Goal: Complete application form

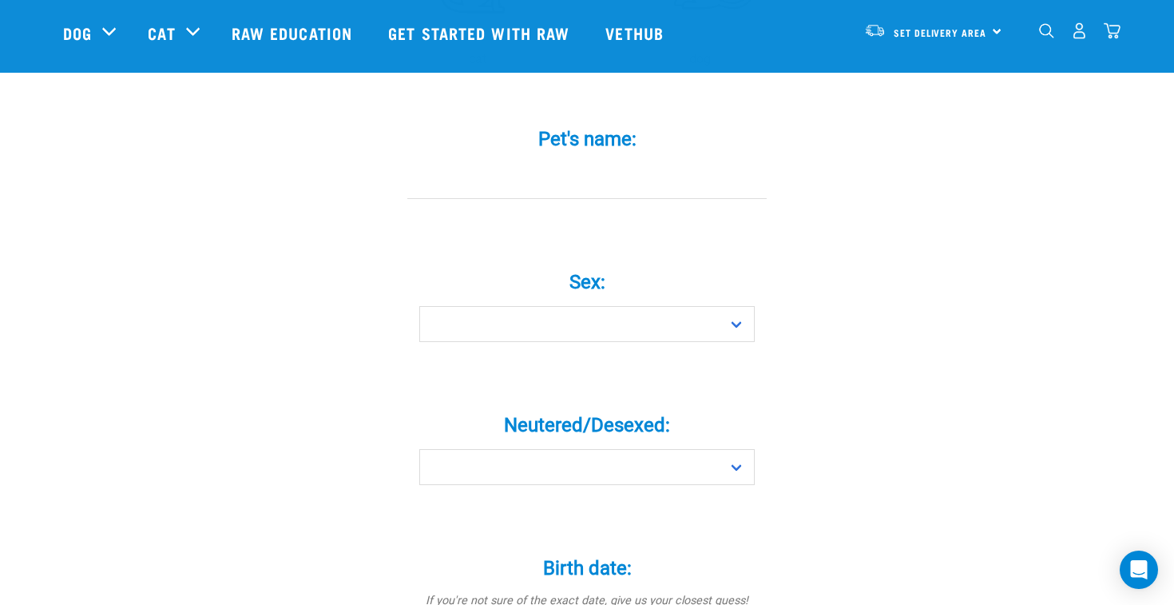
scroll to position [529, 0]
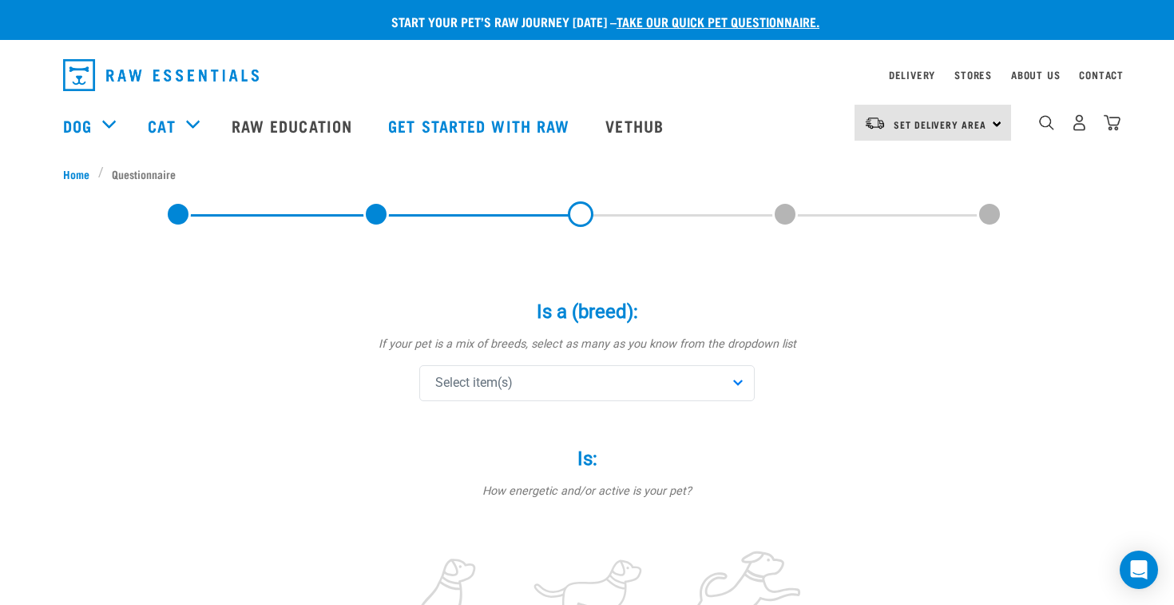
scroll to position [5, 0]
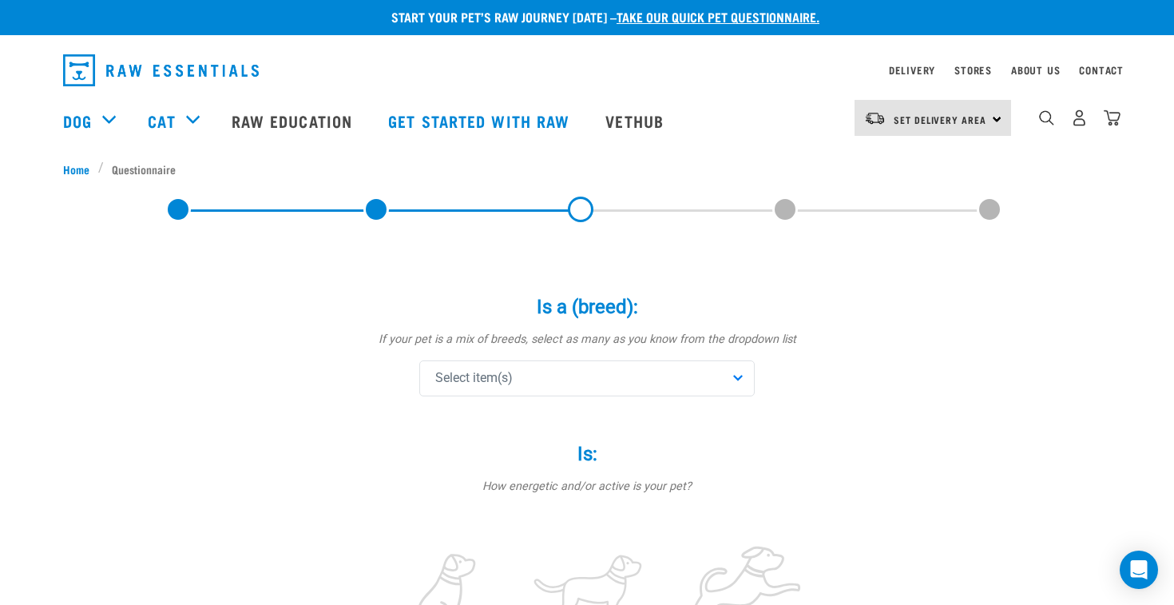
click at [680, 373] on div "Select item(s)" at bounding box center [586, 378] width 335 height 36
click at [723, 318] on label "Is a (breed): *" at bounding box center [586, 306] width 479 height 29
click at [563, 380] on div "Select item(s)" at bounding box center [586, 378] width 335 height 36
click at [530, 374] on div "Select item(s)" at bounding box center [586, 378] width 335 height 36
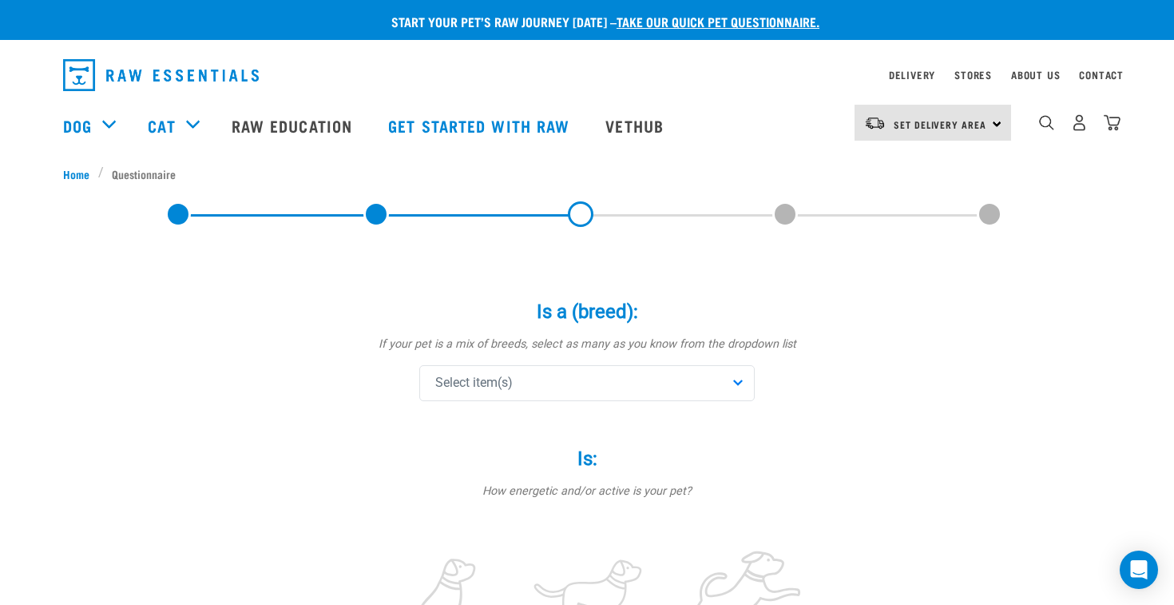
scroll to position [0, 0]
click at [371, 216] on link at bounding box center [376, 214] width 26 height 26
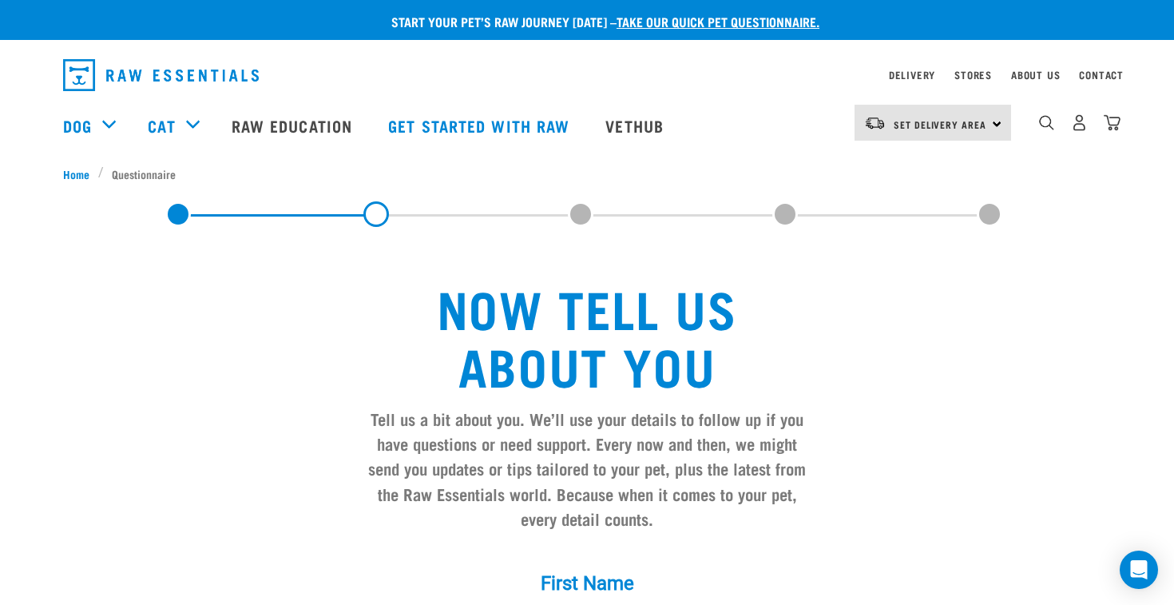
click at [180, 213] on link at bounding box center [178, 214] width 26 height 26
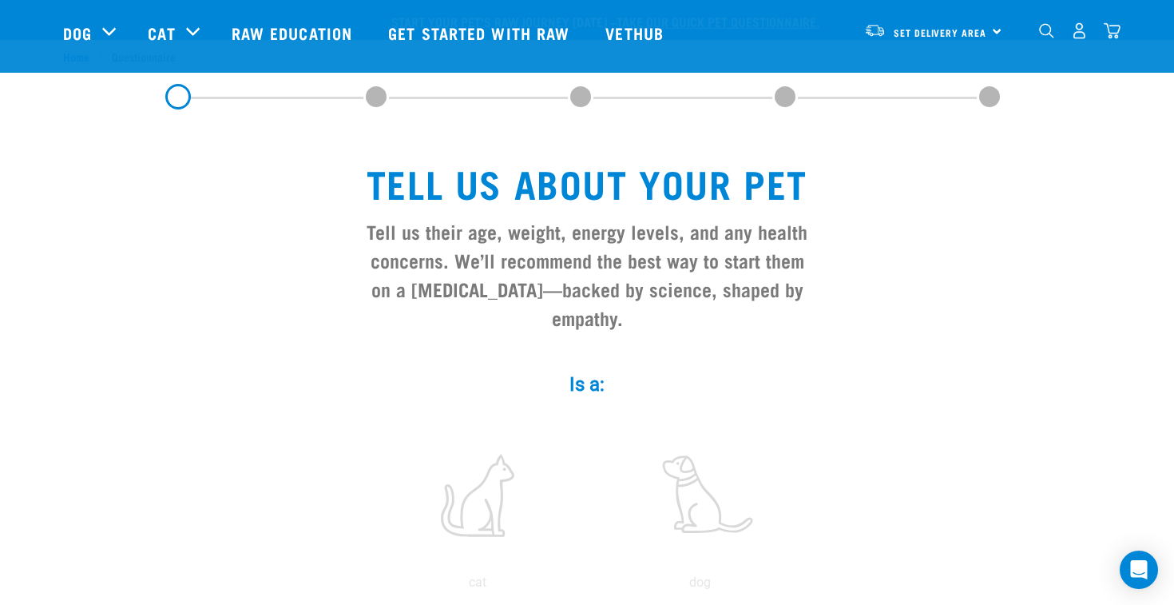
scroll to position [253, 0]
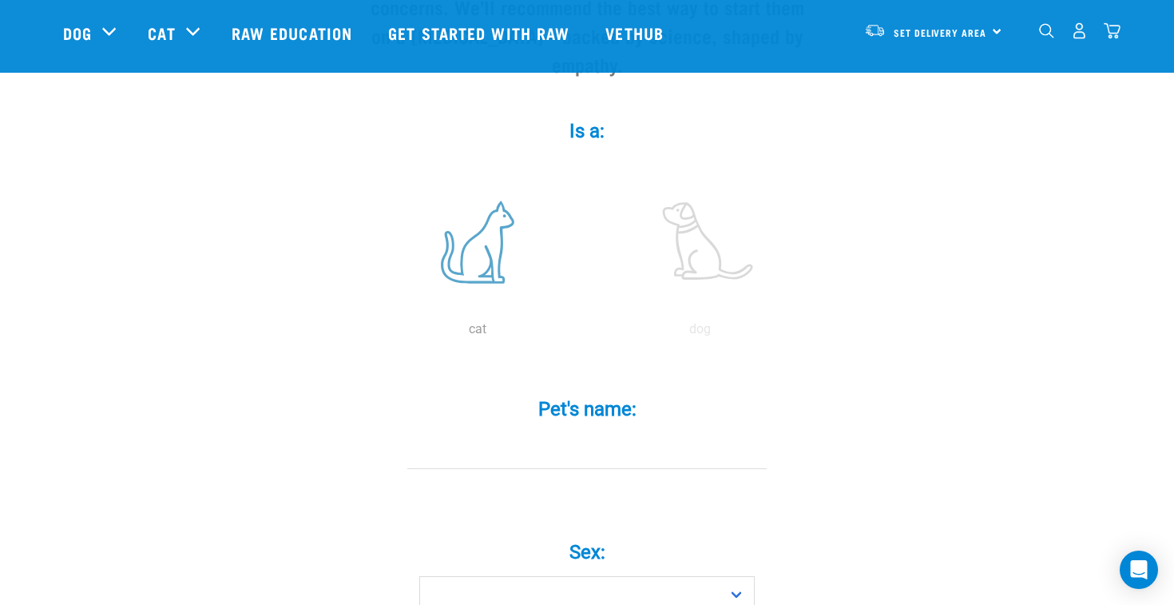
click at [486, 277] on label at bounding box center [478, 242] width 216 height 136
click at [367, 333] on input "radio" at bounding box center [367, 333] width 0 height 0
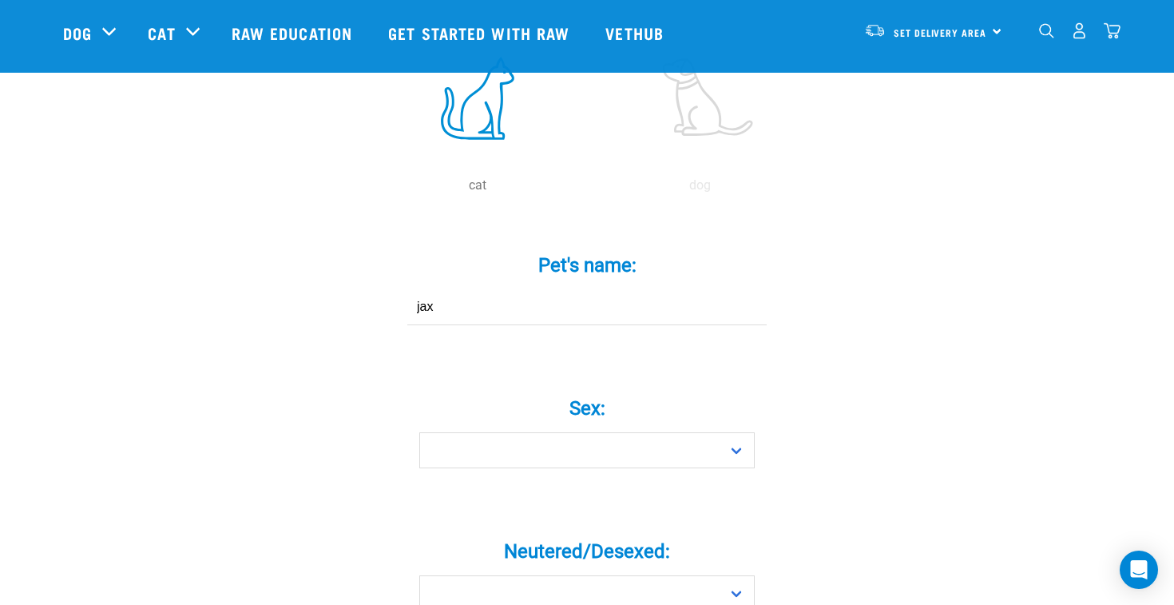
scroll to position [424, 0]
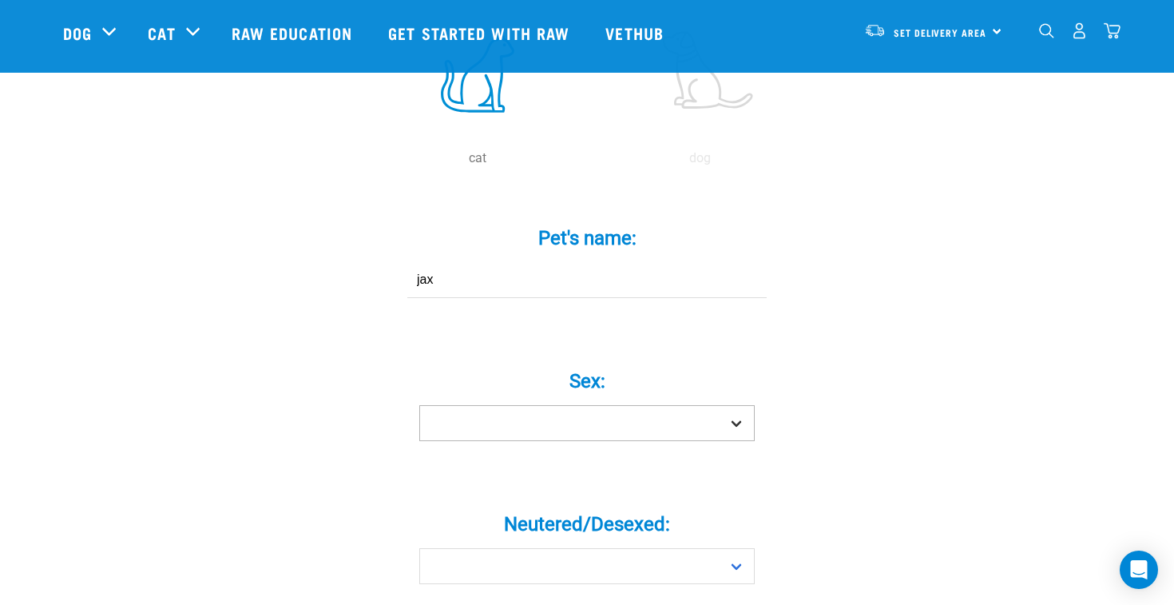
type input "jax"
select select "boy"
select select "yes"
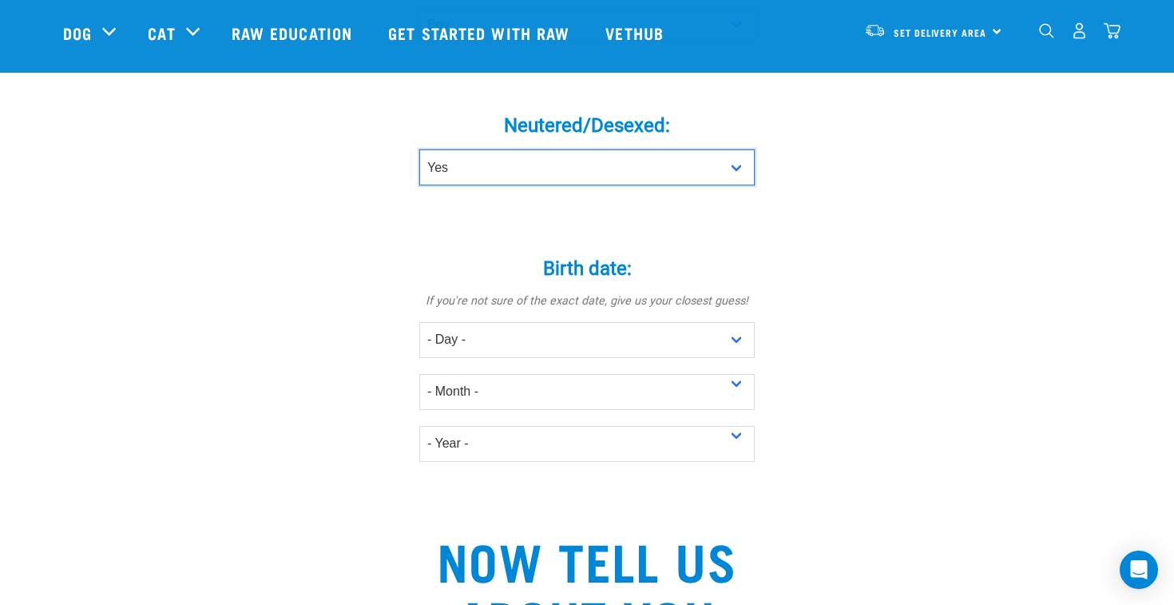
scroll to position [860, 0]
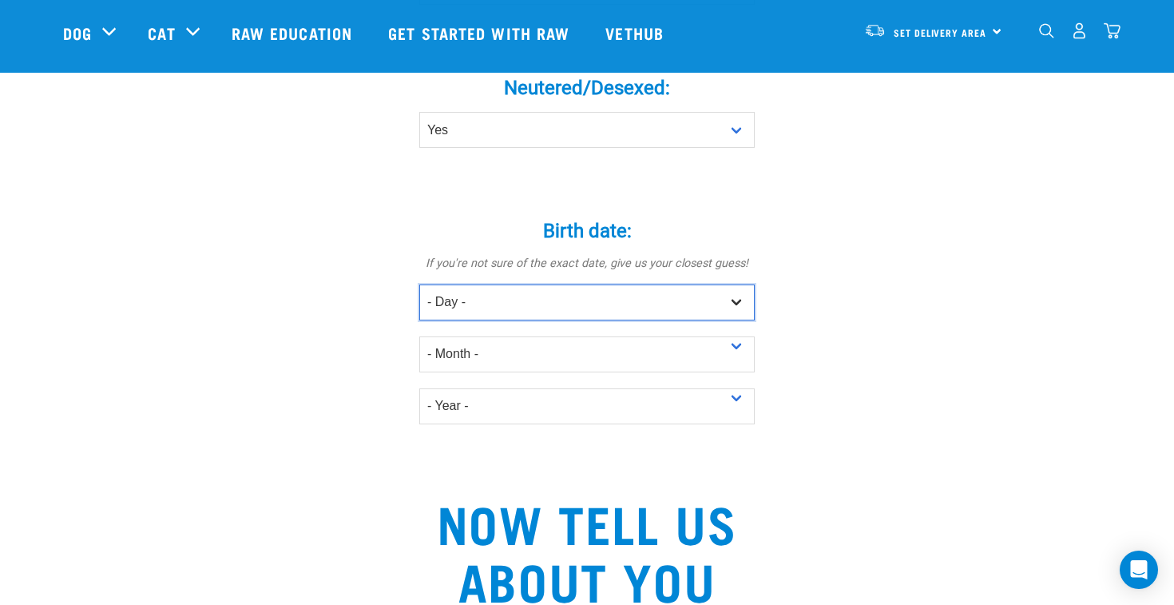
select select "4"
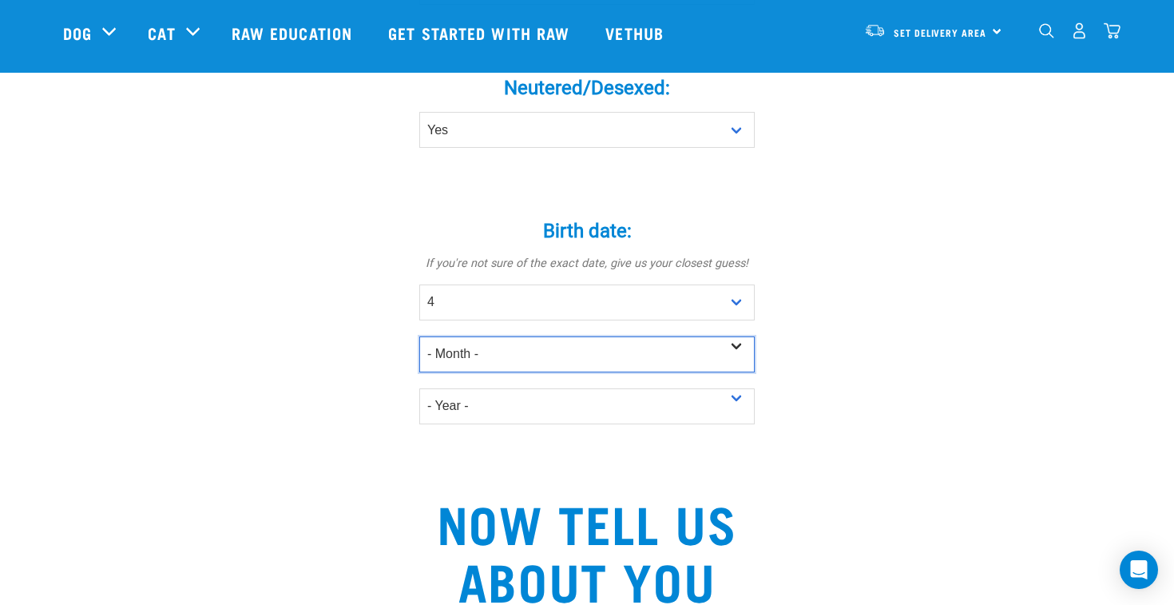
select select "March"
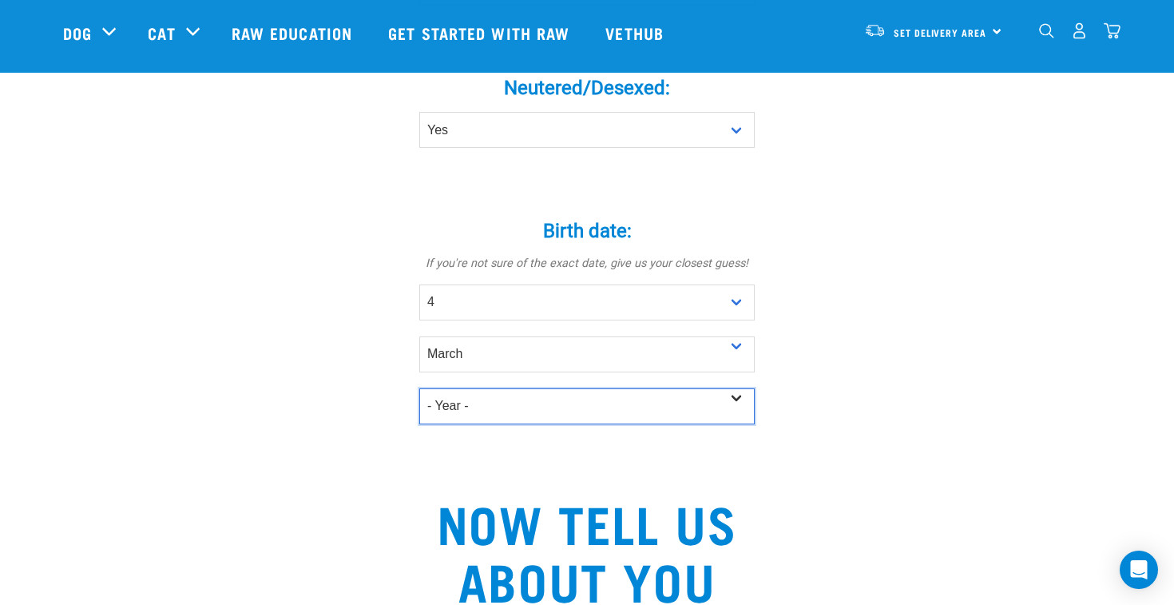
select select "2024"
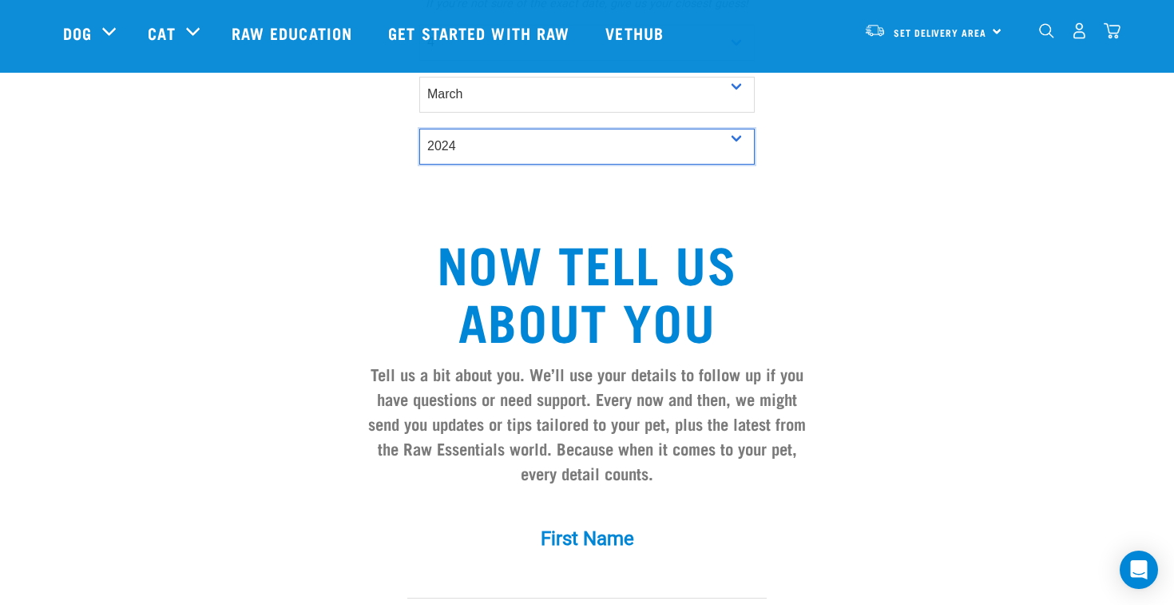
scroll to position [1246, 0]
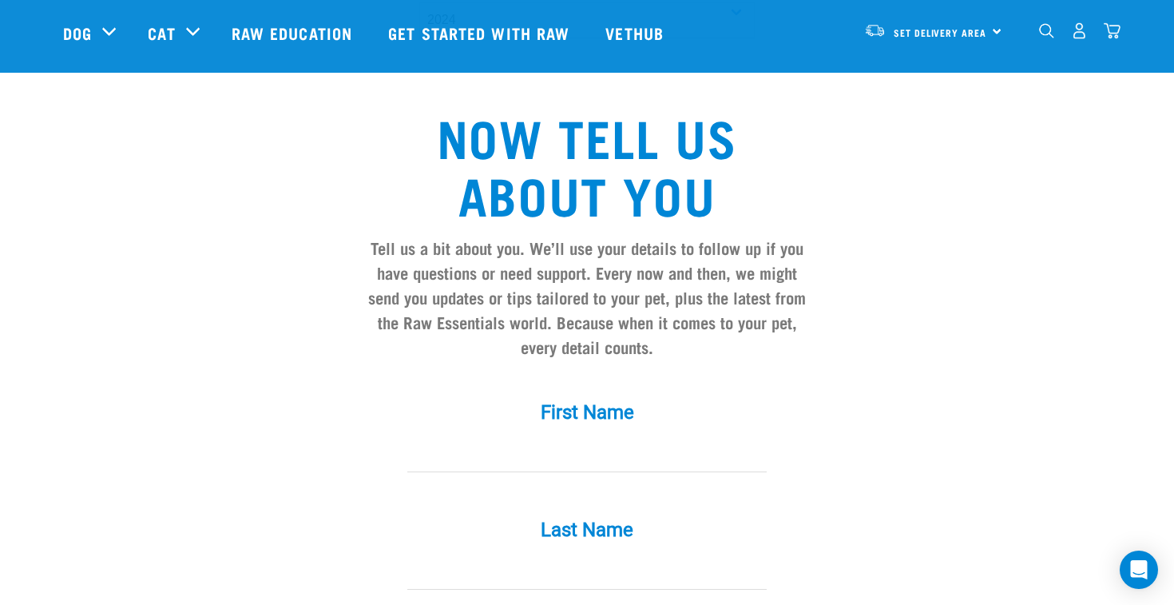
click at [584, 445] on div "First Name *" at bounding box center [586, 425] width 479 height 93
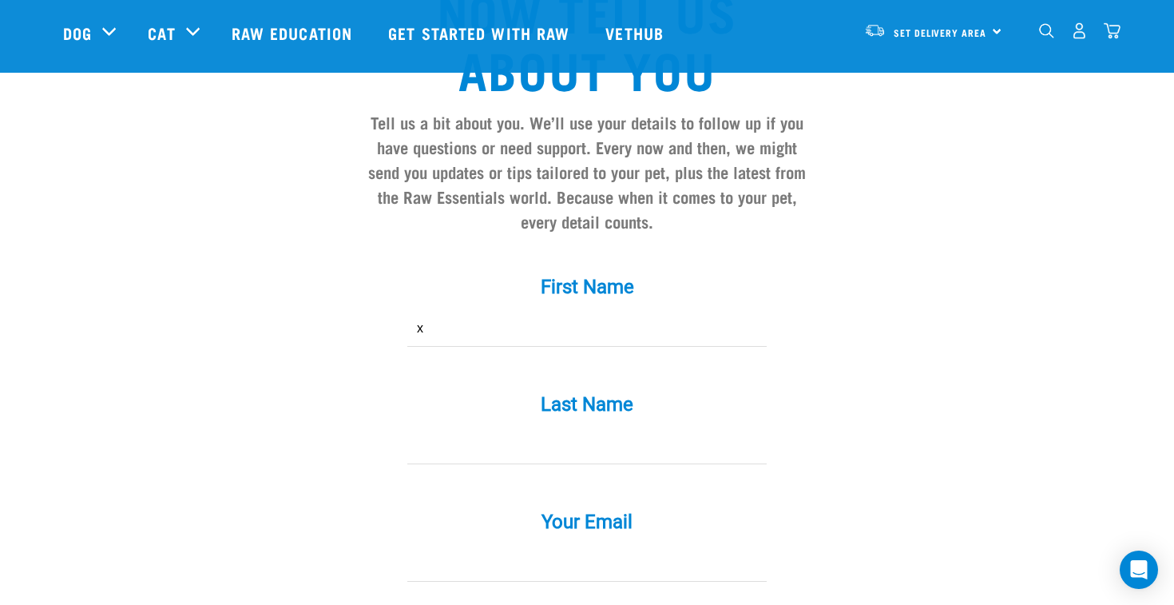
type input "x"
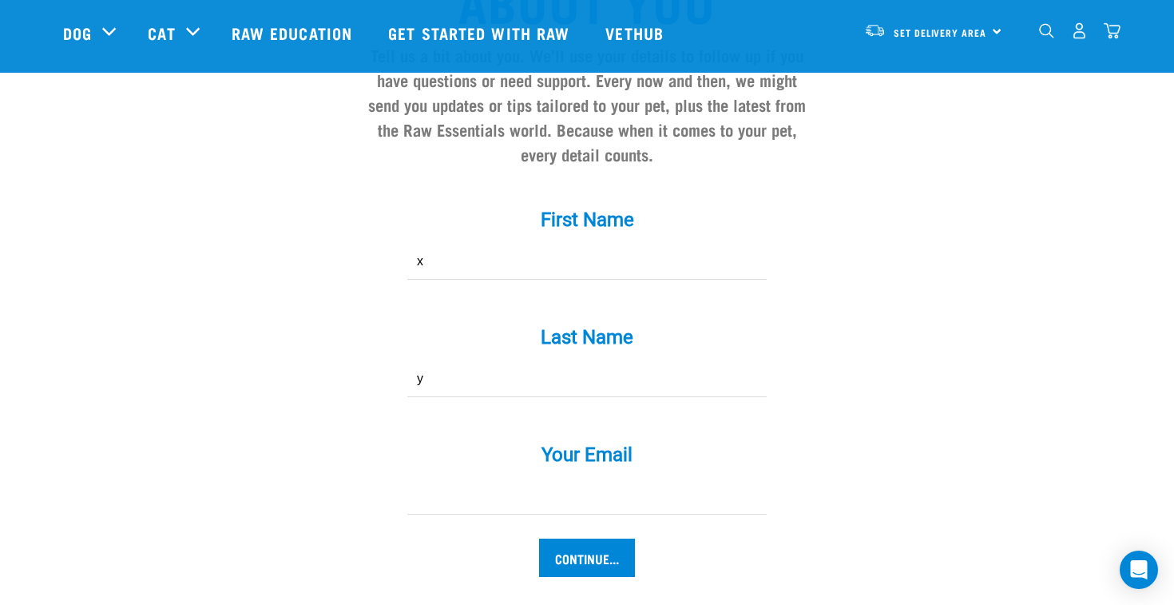
scroll to position [1453, 0]
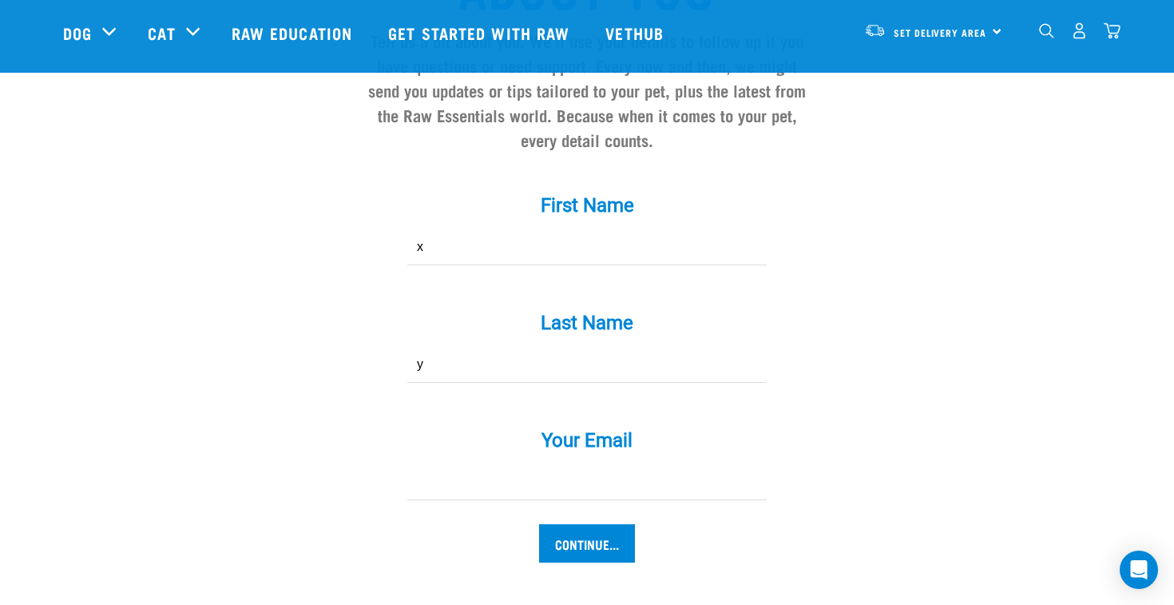
type input "y"
type input "z@z.com"
click at [602, 554] on input "Continue..." at bounding box center [587, 543] width 96 height 38
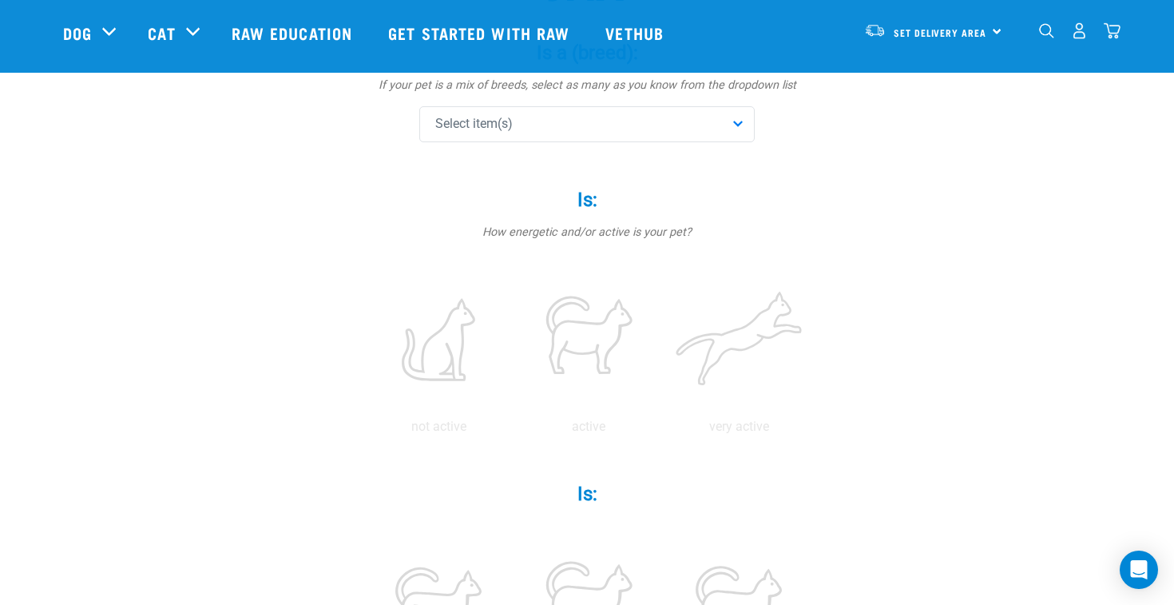
scroll to position [161, 0]
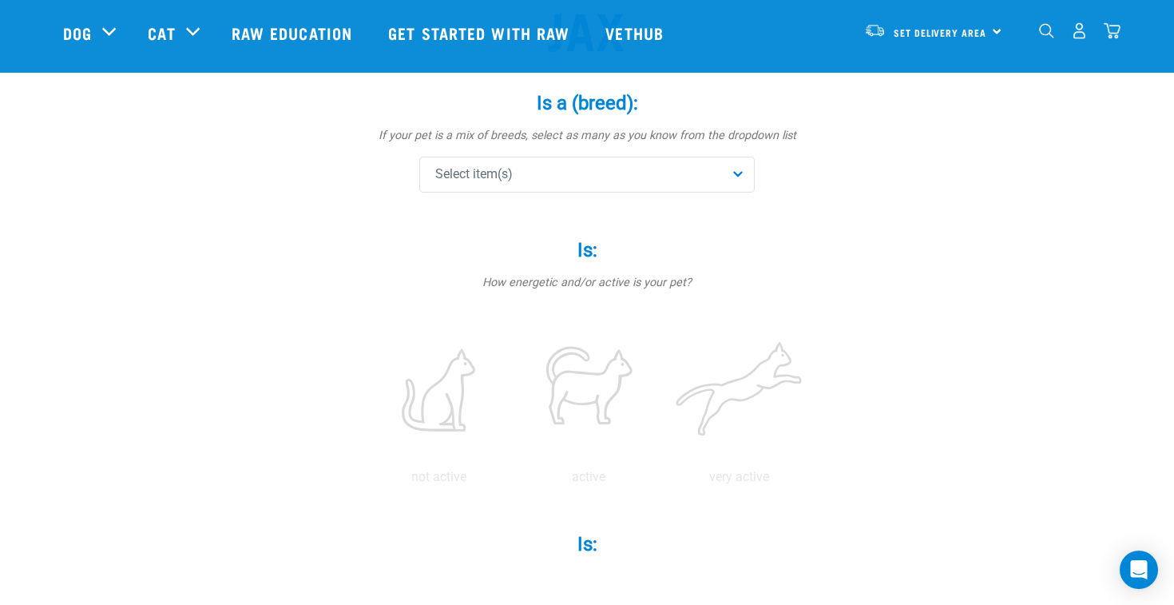
click at [666, 164] on div "Select item(s)" at bounding box center [586, 175] width 335 height 36
click at [467, 215] on input "text" at bounding box center [586, 218] width 327 height 36
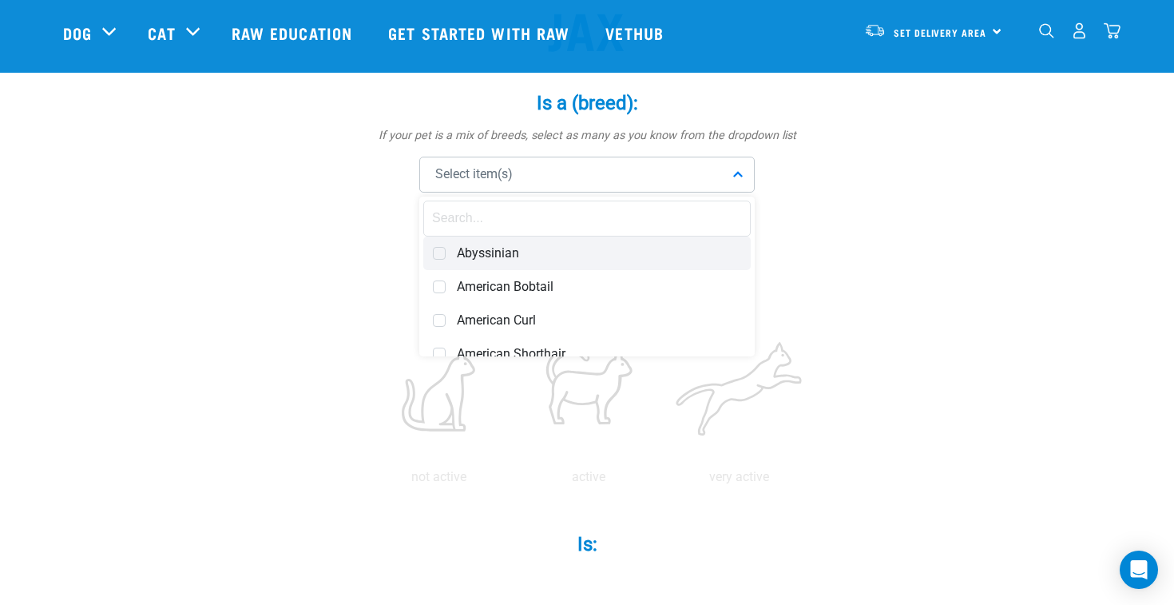
click at [441, 249] on span at bounding box center [439, 253] width 13 height 13
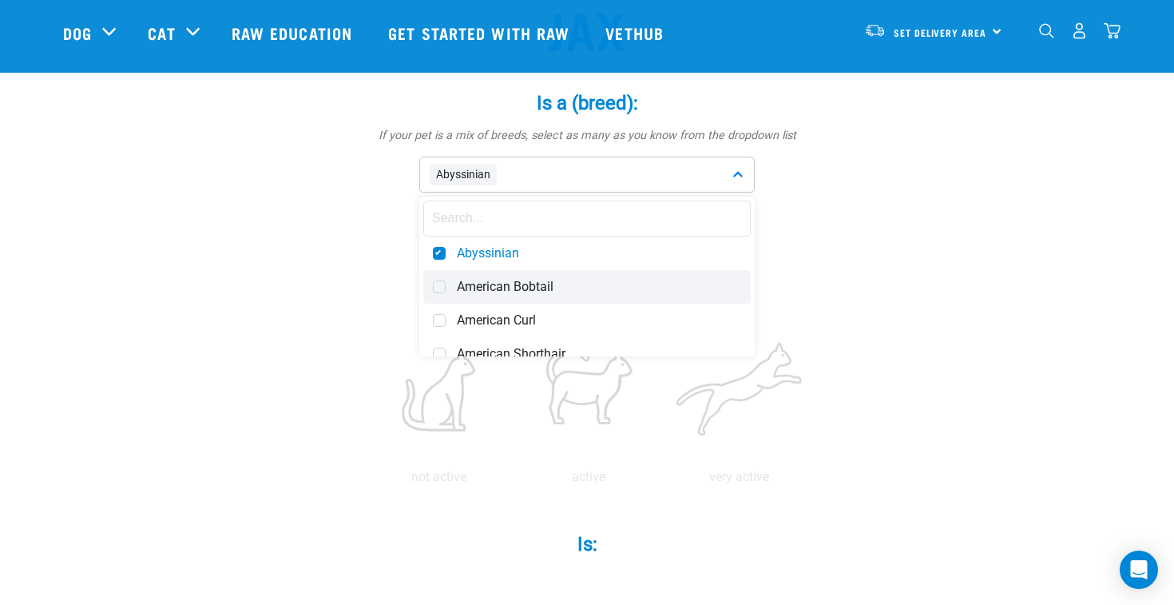
click at [440, 277] on div "American Bobtail" at bounding box center [586, 287] width 327 height 34
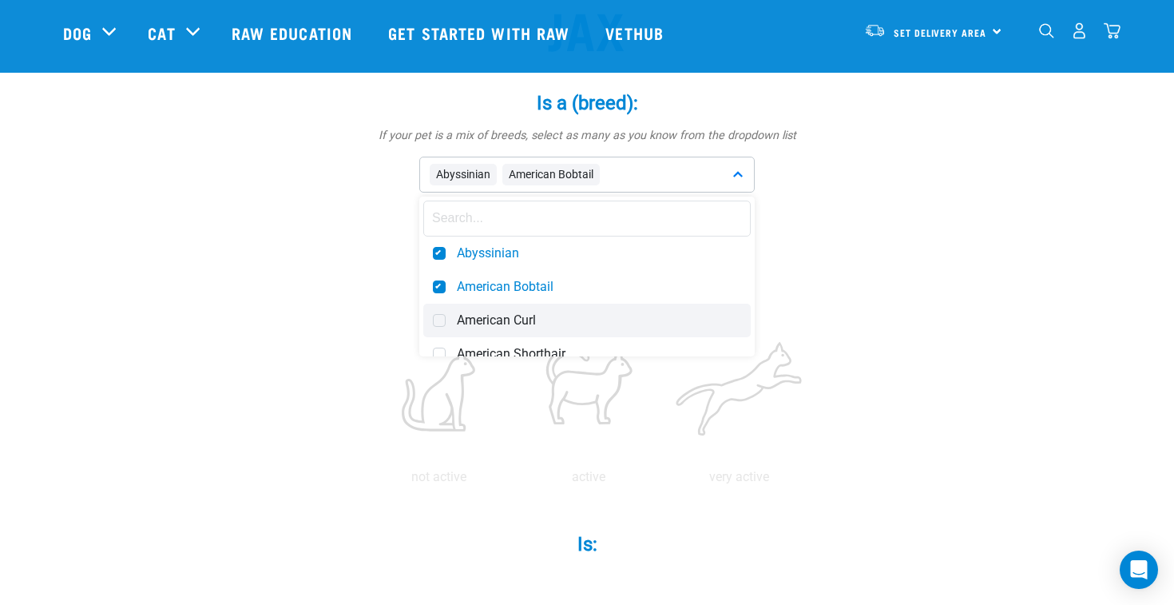
click at [437, 327] on div "American Curl" at bounding box center [586, 320] width 327 height 34
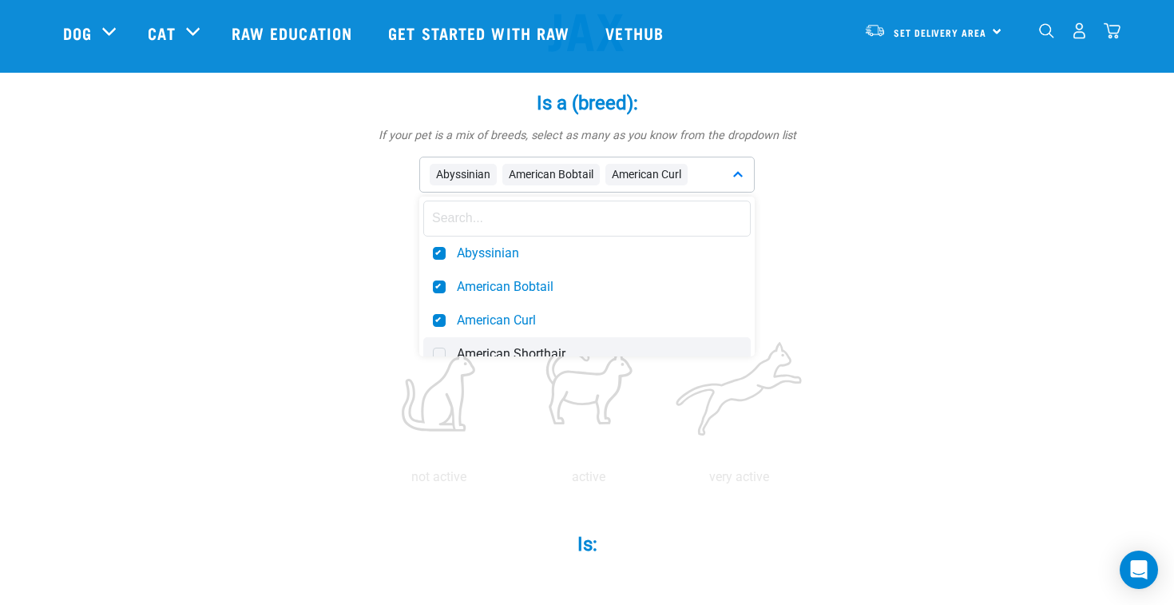
click at [438, 348] on span at bounding box center [439, 353] width 13 height 13
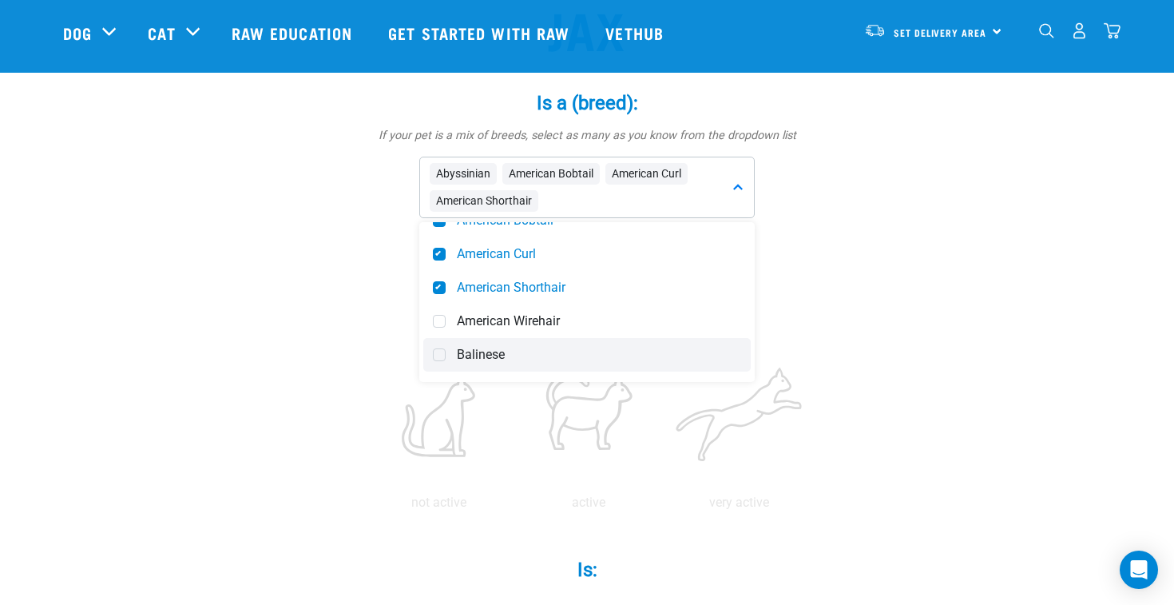
scroll to position [93, 0]
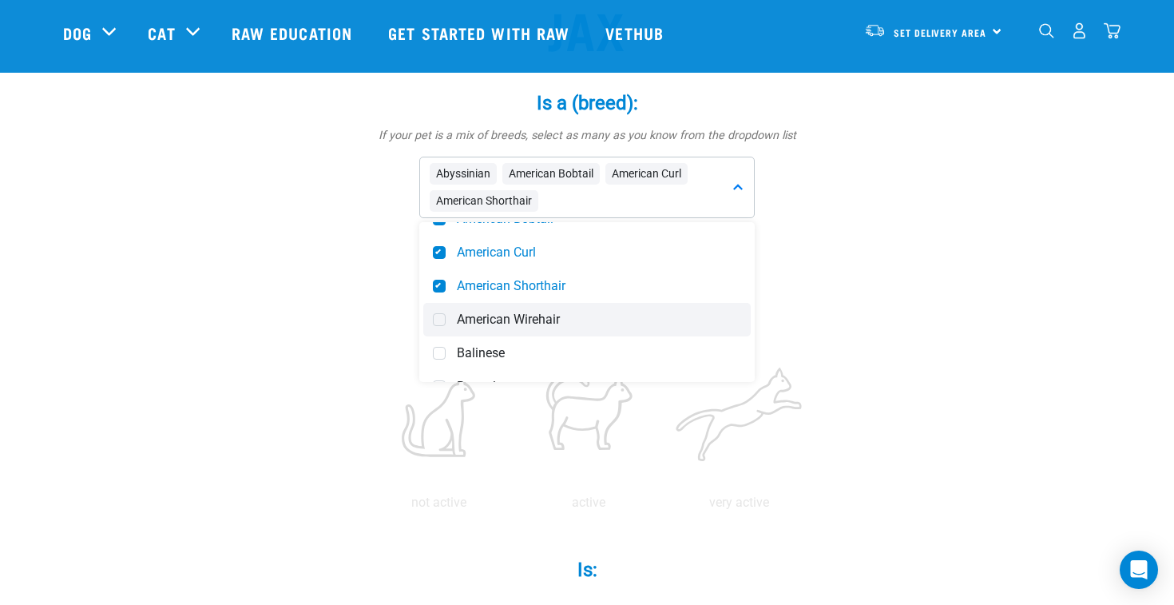
click at [438, 315] on span at bounding box center [439, 319] width 13 height 13
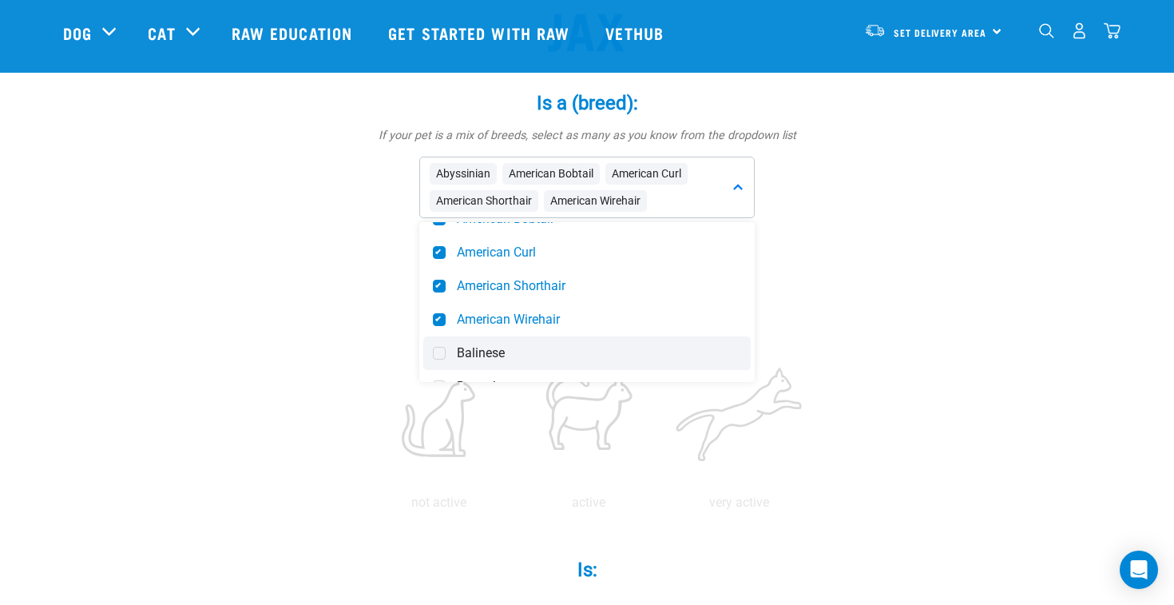
click at [440, 352] on span at bounding box center [439, 353] width 13 height 13
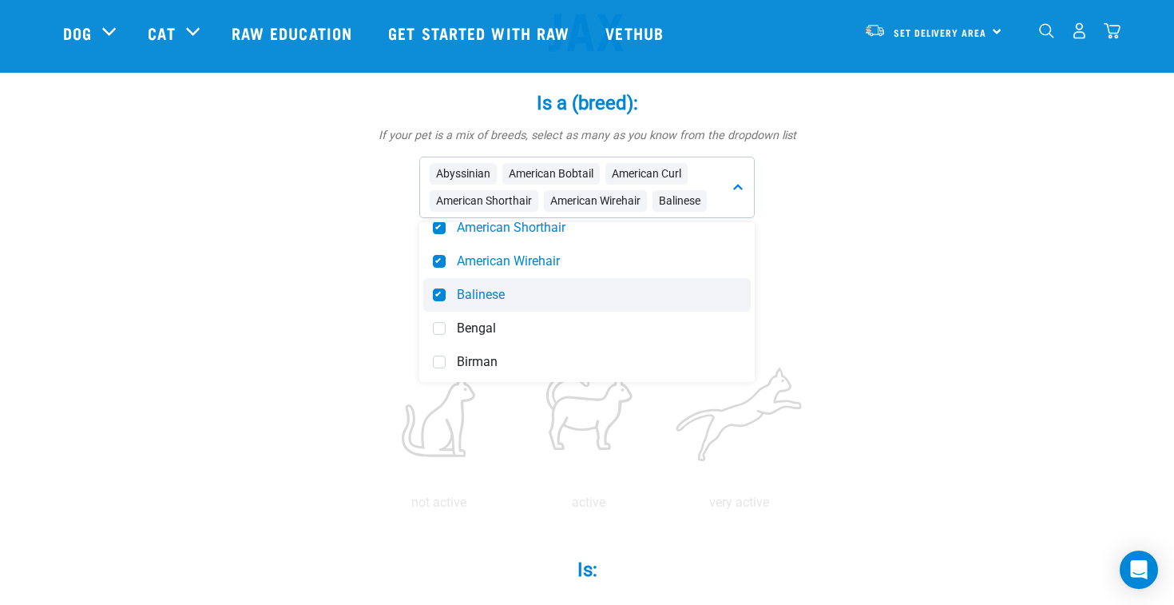
scroll to position [158, 0]
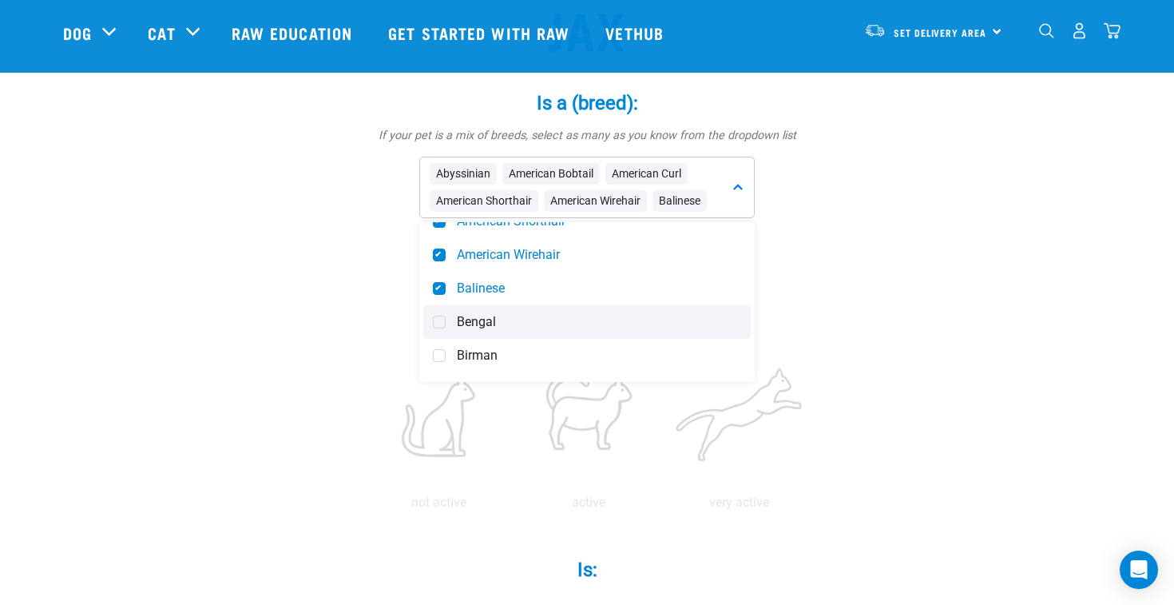
click at [441, 322] on span at bounding box center [439, 321] width 13 height 13
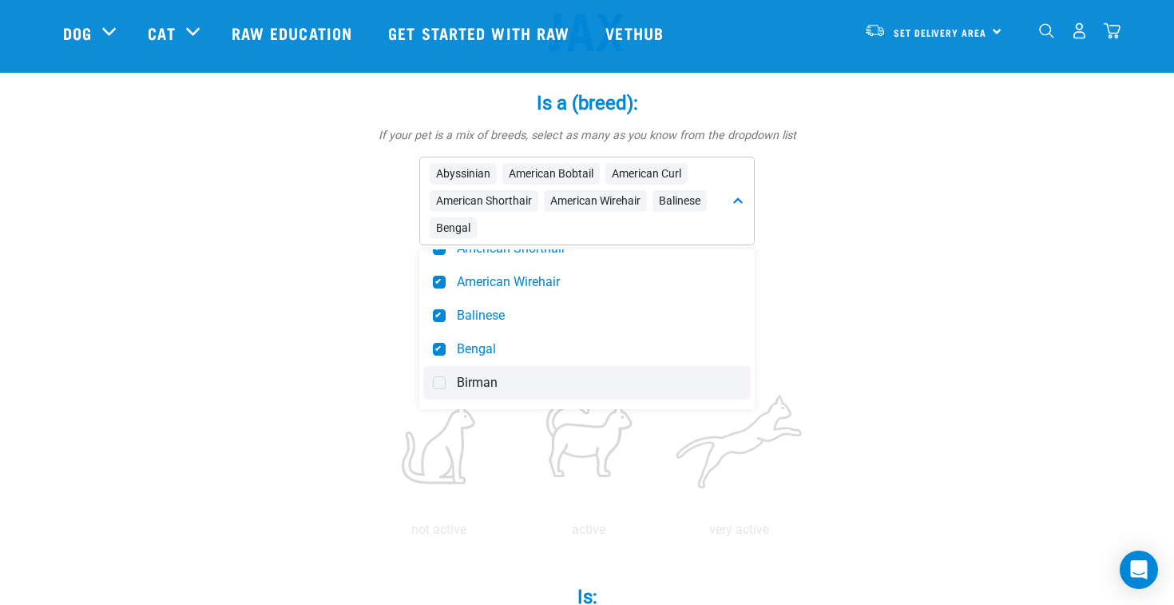
click at [440, 385] on span at bounding box center [439, 382] width 13 height 13
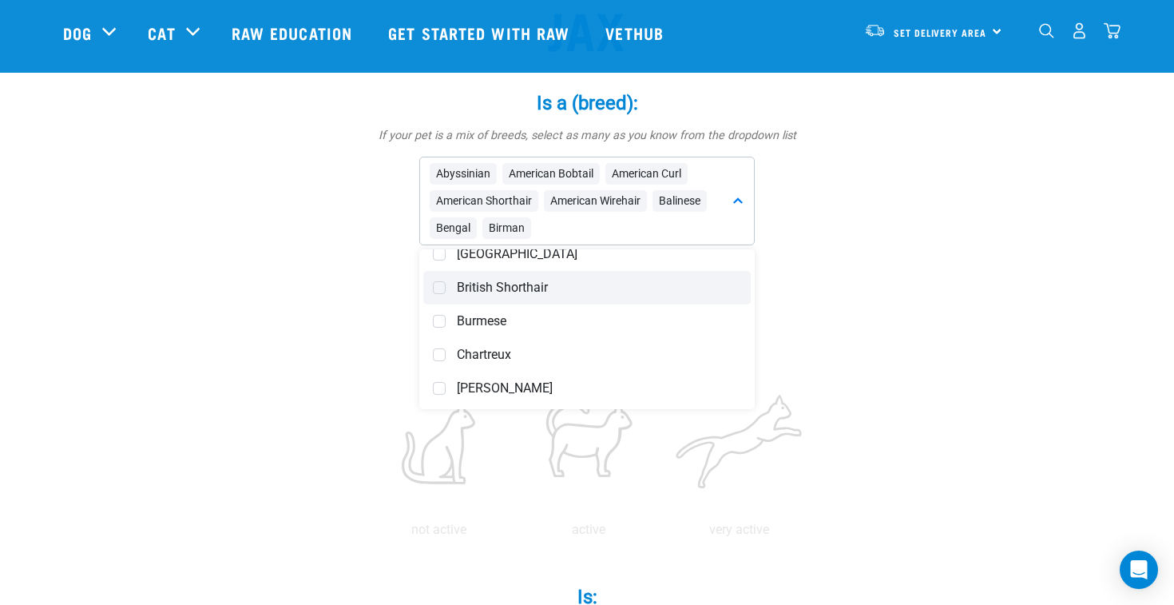
scroll to position [320, 0]
click at [445, 255] on span at bounding box center [439, 254] width 13 height 13
click at [441, 281] on span at bounding box center [439, 287] width 13 height 13
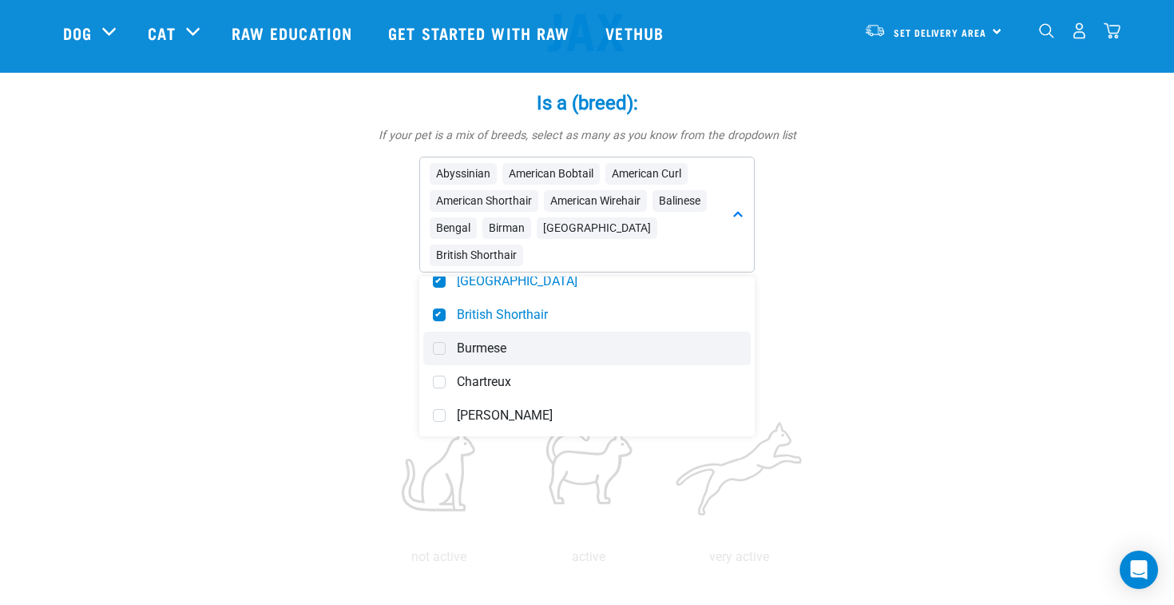
click at [440, 342] on span at bounding box center [439, 348] width 13 height 13
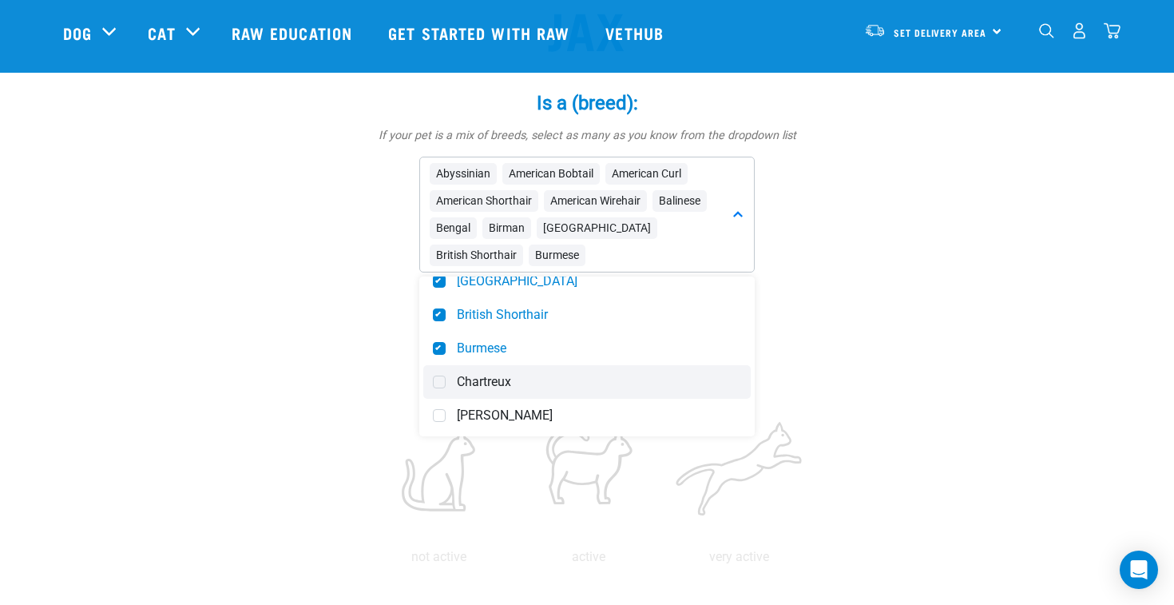
click at [443, 383] on span at bounding box center [439, 381] width 13 height 13
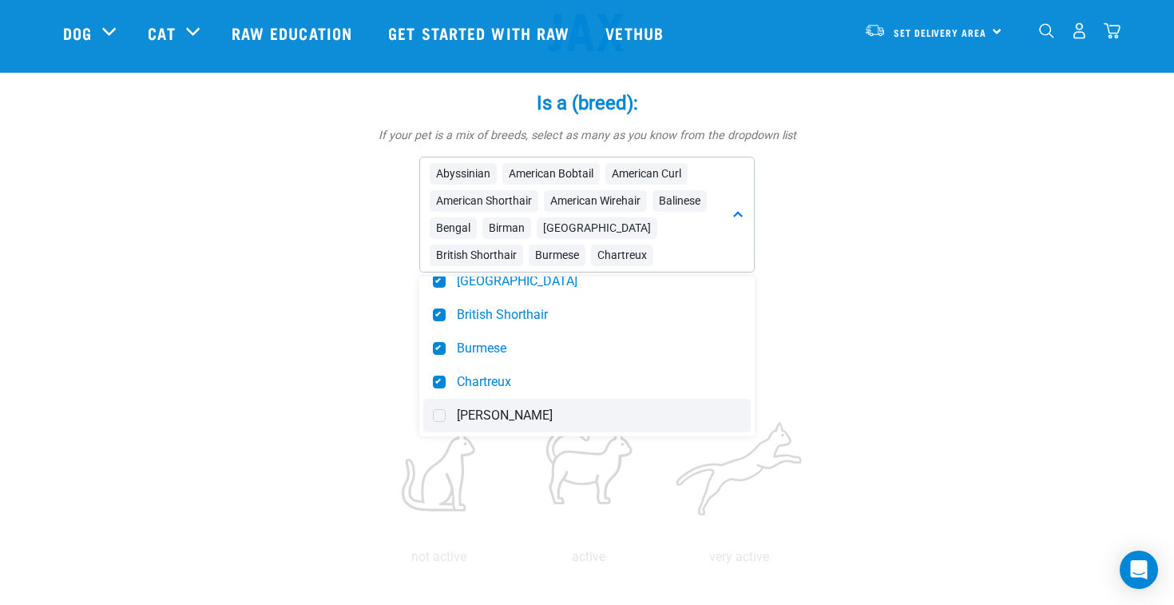
click at [442, 412] on span at bounding box center [439, 415] width 13 height 13
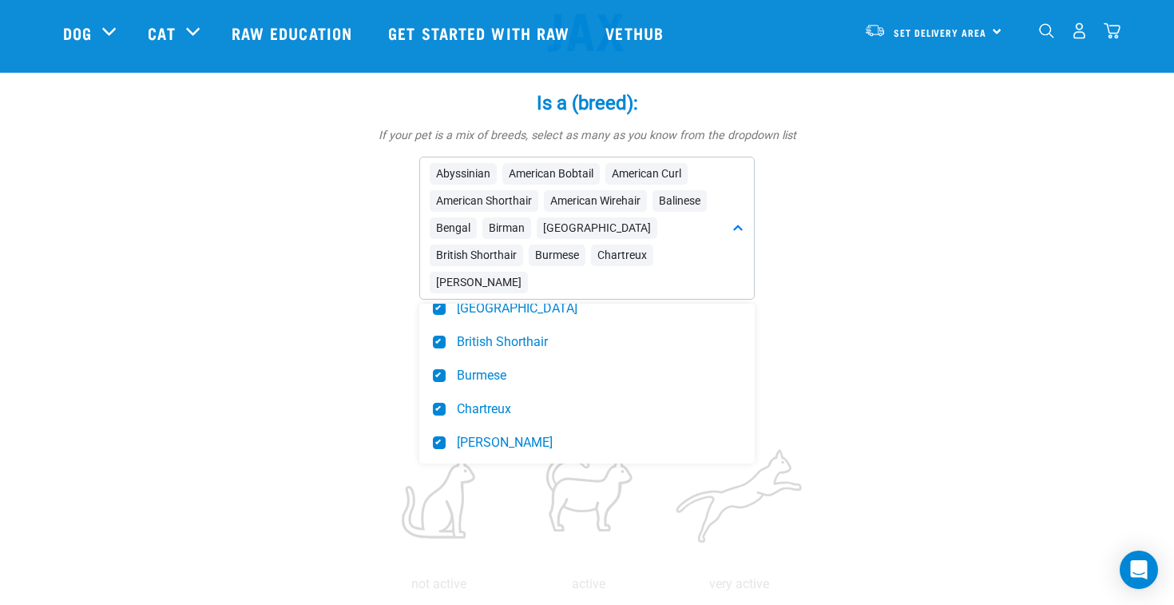
drag, startPoint x: 686, startPoint y: 260, endPoint x: 440, endPoint y: 158, distance: 266.4
click at [440, 158] on div "Abyssinian American Bobtail American Curl American Shorthair American Wirehair …" at bounding box center [586, 228] width 335 height 143
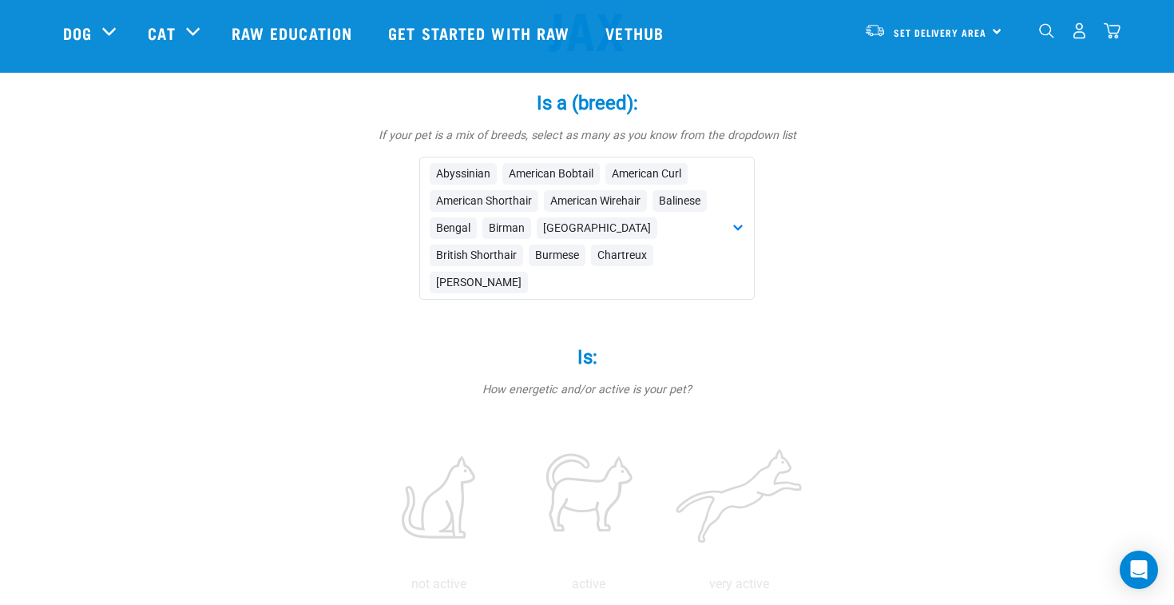
click at [664, 252] on div "Abyssinian American Bobtail American Curl American Shorthair American Wirehair …" at bounding box center [586, 228] width 335 height 143
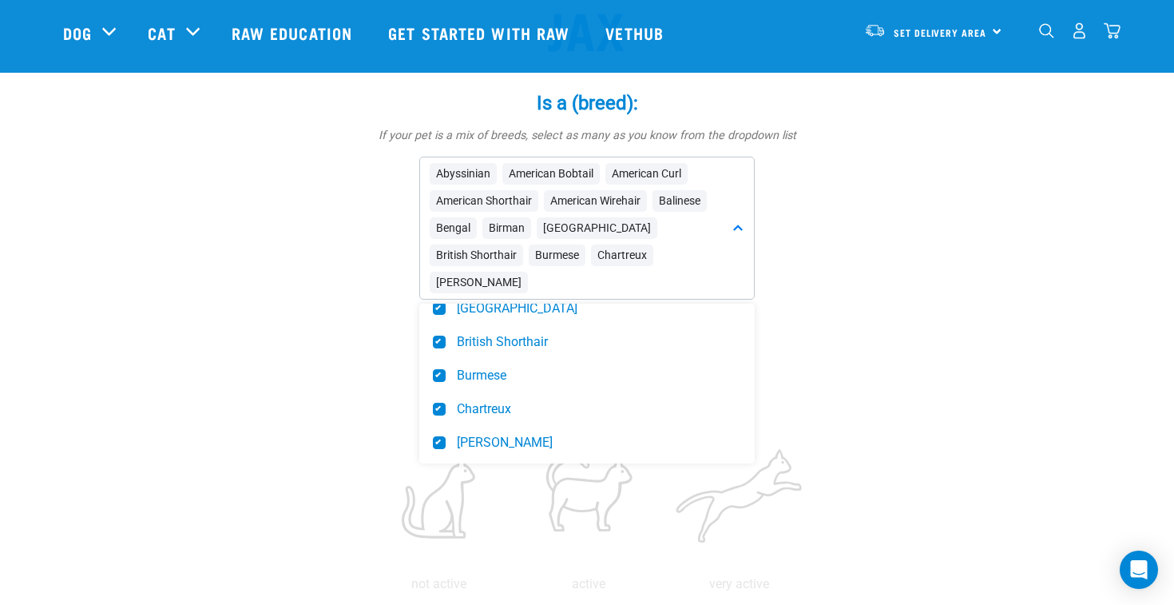
drag, startPoint x: 646, startPoint y: 256, endPoint x: 403, endPoint y: 146, distance: 266.3
click at [403, 146] on div "Is a (breed): * If your pet is a mix of breeds, select as many as you know from…" at bounding box center [586, 184] width 479 height 230
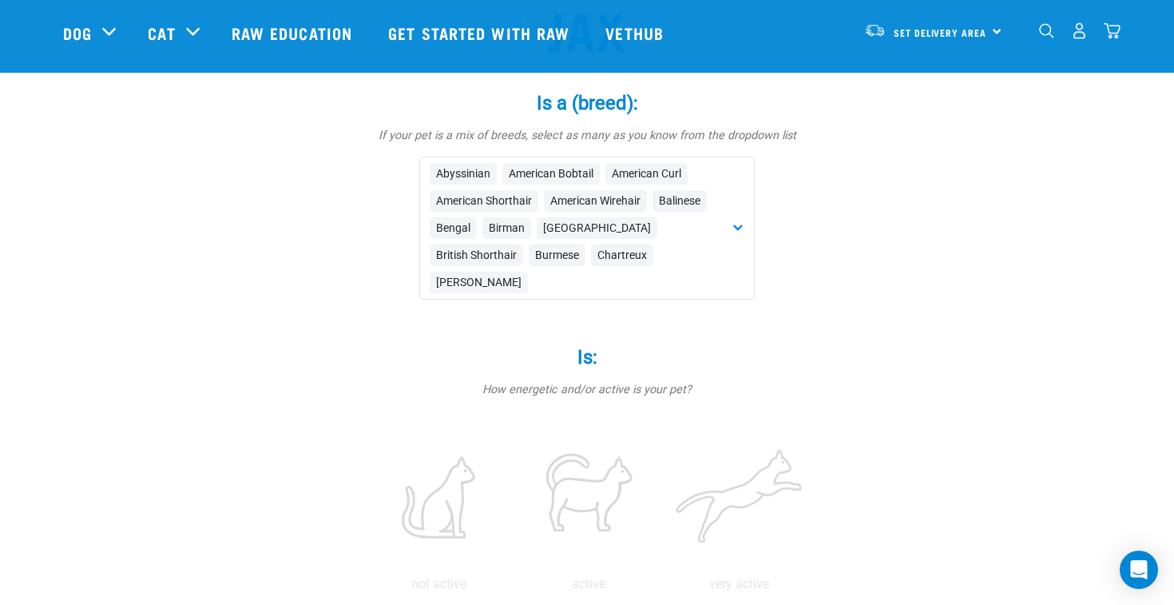
copy div "Abyssinian American Bobtail American Curl American Shorthair American Wirehair …"
drag, startPoint x: 657, startPoint y: 251, endPoint x: 445, endPoint y: 161, distance: 230.1
click at [445, 161] on div "Abyssinian American Bobtail American Curl American Shorthair American Wirehair …" at bounding box center [586, 228] width 335 height 143
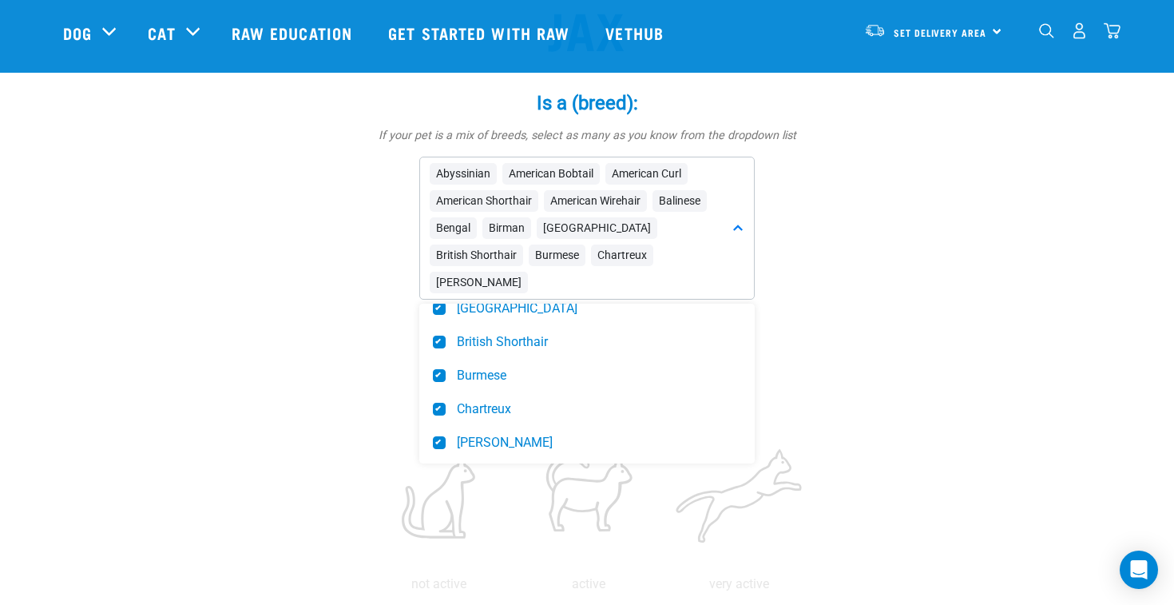
click at [649, 253] on div "Abyssinian American Bobtail American Curl American Shorthair American Wirehair …" at bounding box center [586, 228] width 335 height 143
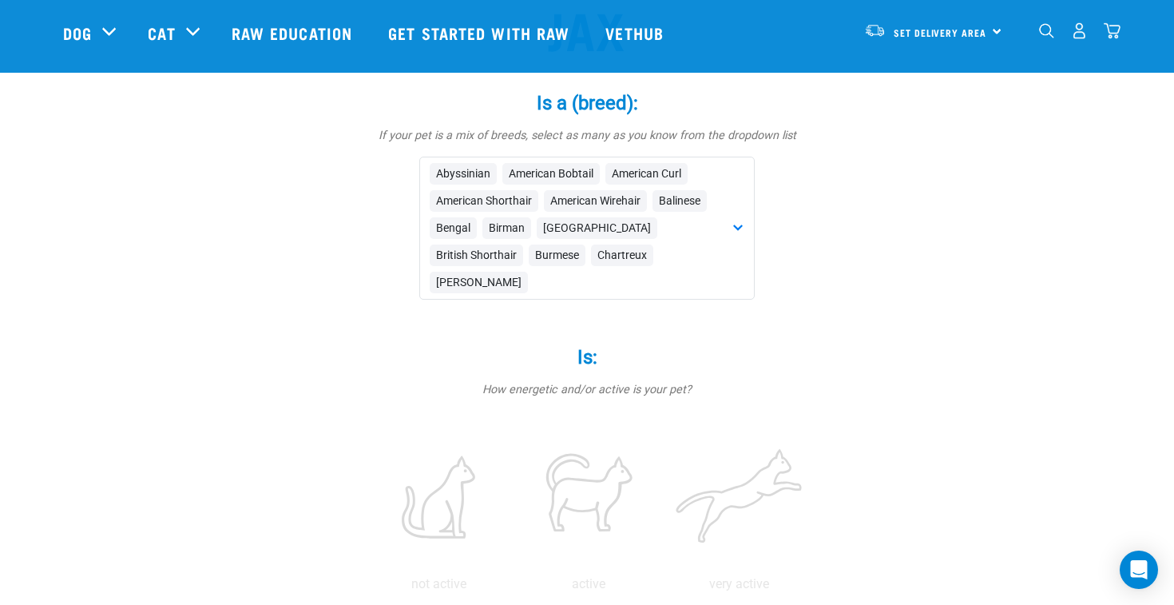
click at [748, 218] on div "Abyssinian American Bobtail American Curl American Shorthair American Wirehair …" at bounding box center [586, 228] width 335 height 143
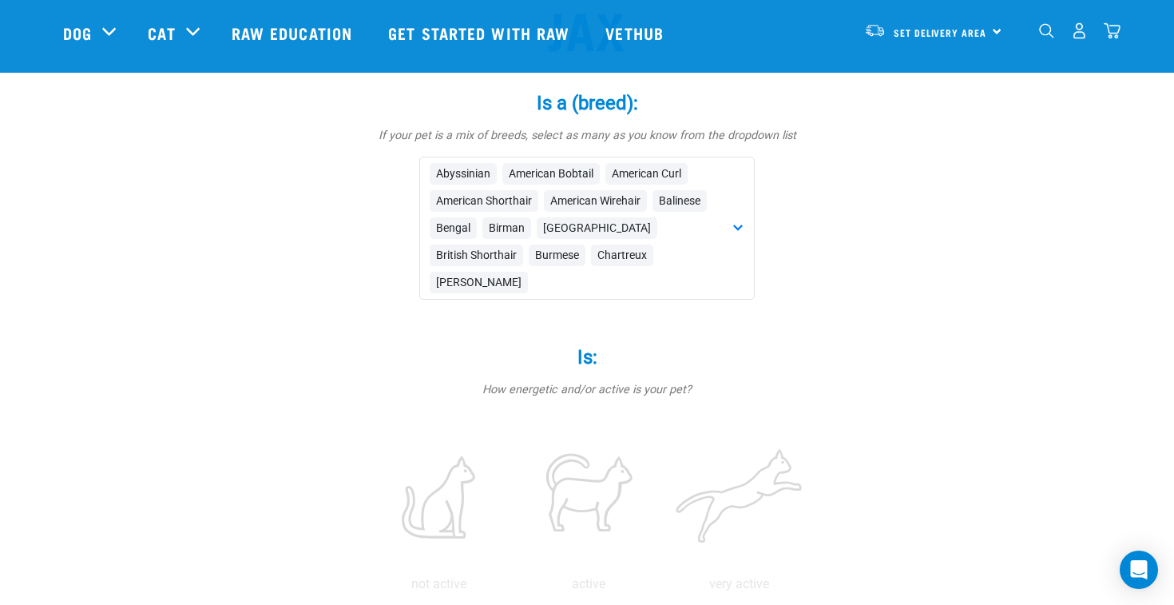
click at [732, 212] on div "Abyssinian American Bobtail American Curl American Shorthair American Wirehair …" at bounding box center [586, 228] width 335 height 143
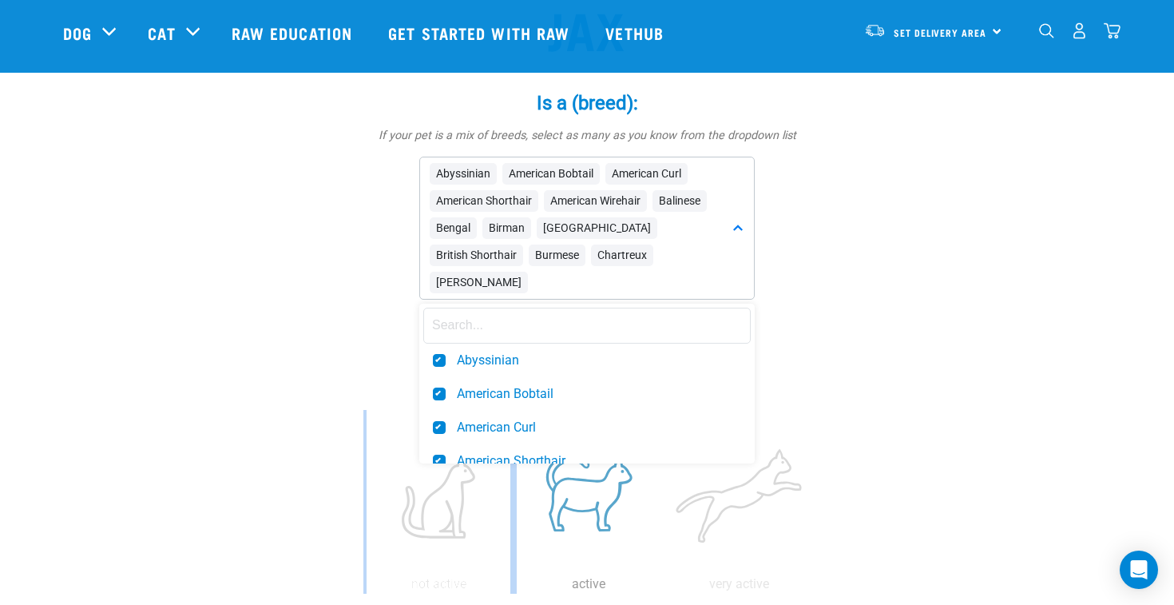
scroll to position [54, 0]
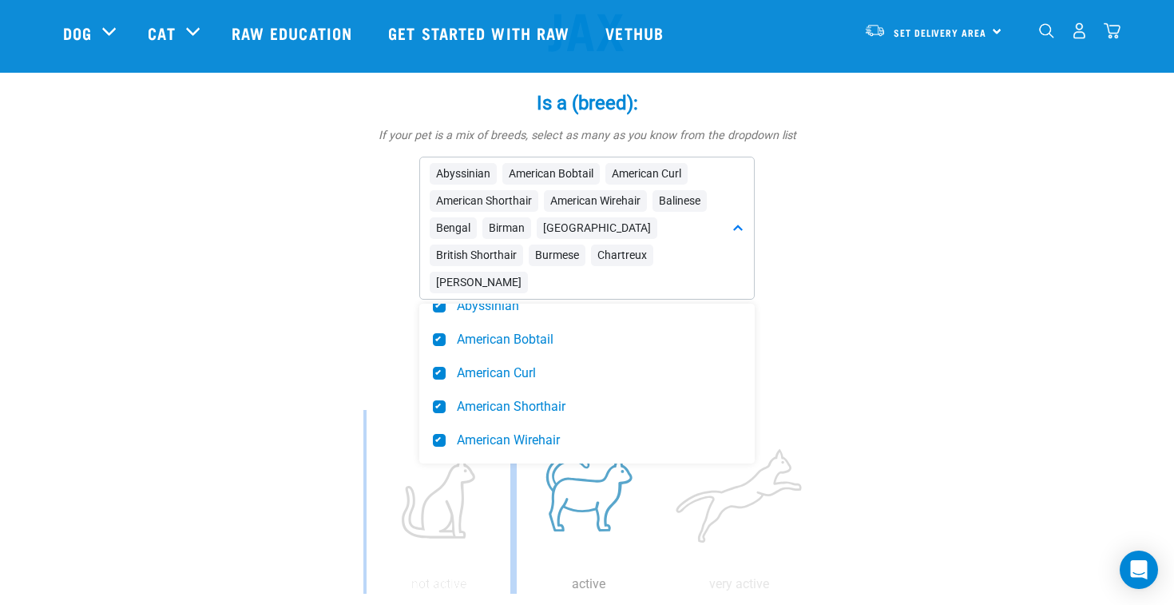
drag, startPoint x: 427, startPoint y: 321, endPoint x: 601, endPoint y: 465, distance: 225.2
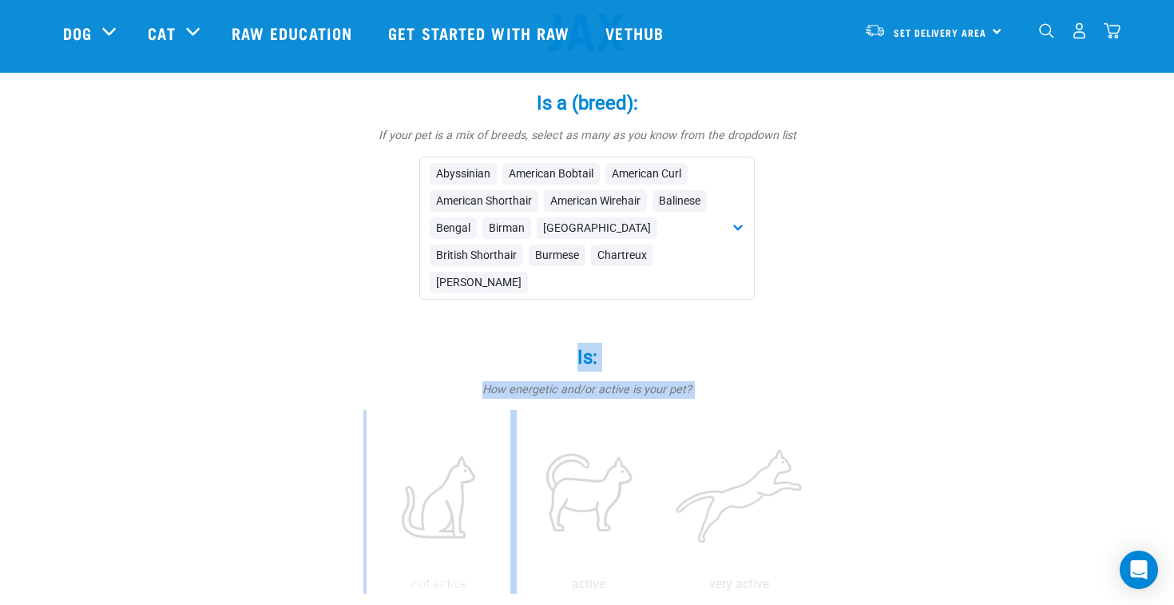
click at [806, 343] on label "Is: *" at bounding box center [586, 357] width 479 height 29
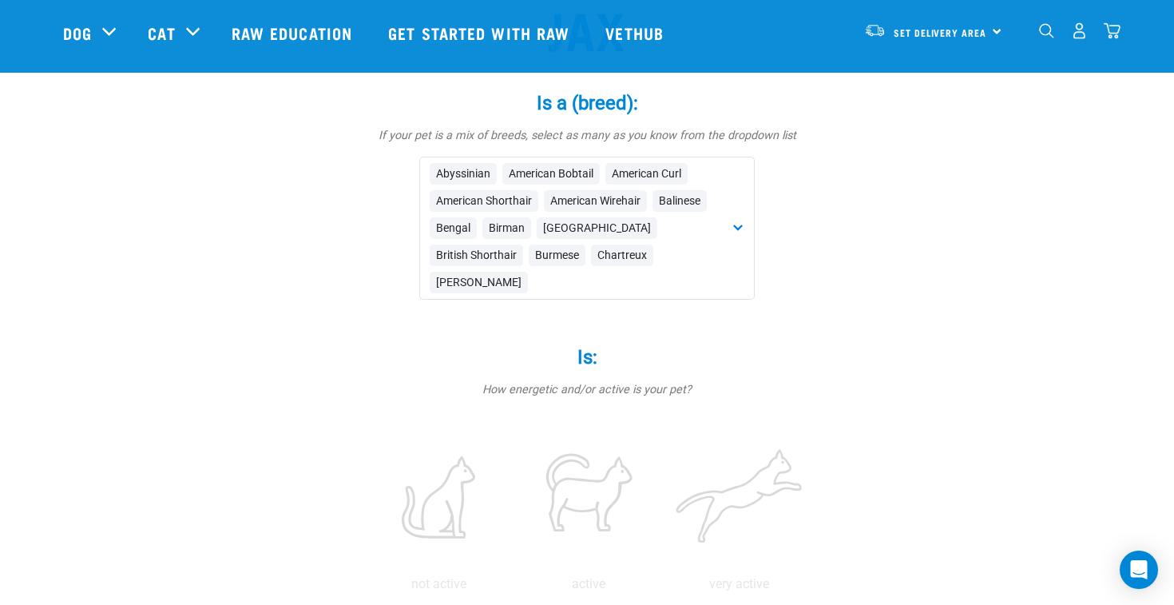
click at [743, 205] on div "Abyssinian American Bobtail American Curl American Shorthair American Wirehair …" at bounding box center [586, 228] width 335 height 143
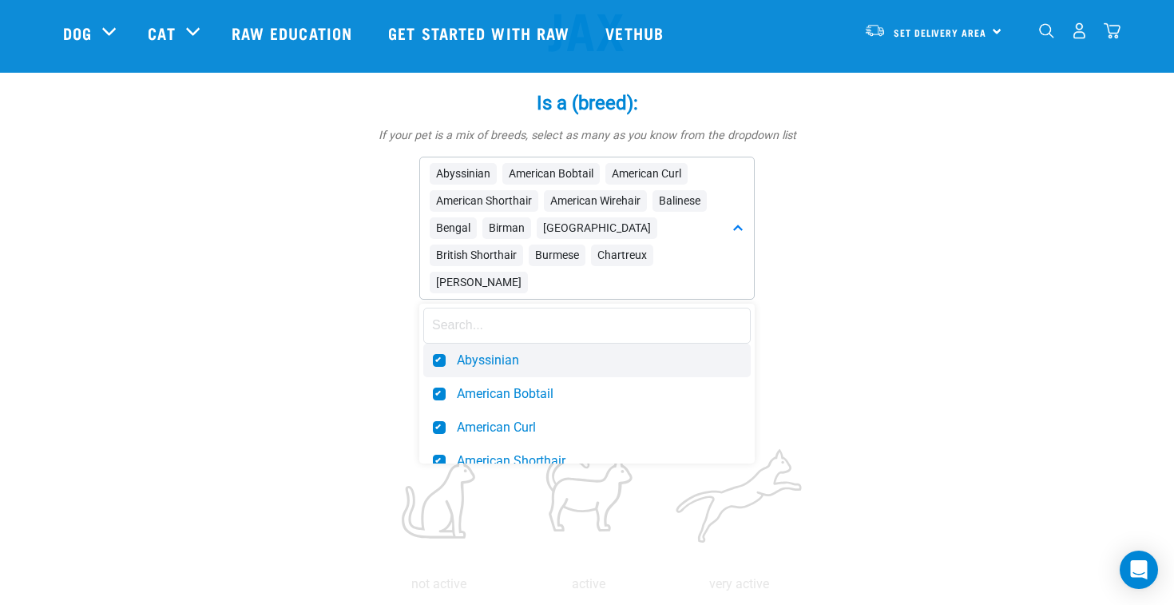
drag, startPoint x: 613, startPoint y: 415, endPoint x: 430, endPoint y: 320, distance: 205.7
click at [430, 320] on div "Abyssinian American Bobtail American Curl American Shorthair American Wirehair …" at bounding box center [586, 383] width 335 height 160
copy div "Abyssinian American Bobtail American Curl American Shorthair American Wirehair …"
